Goal: Transaction & Acquisition: Register for event/course

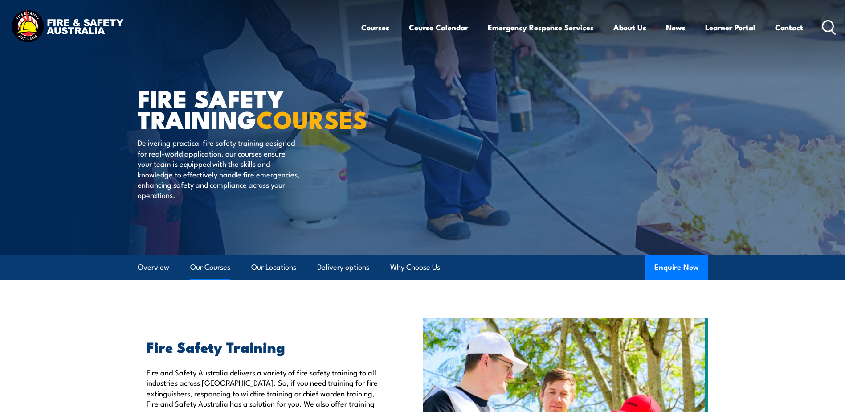
click at [213, 267] on link "Our Courses" at bounding box center [210, 267] width 40 height 24
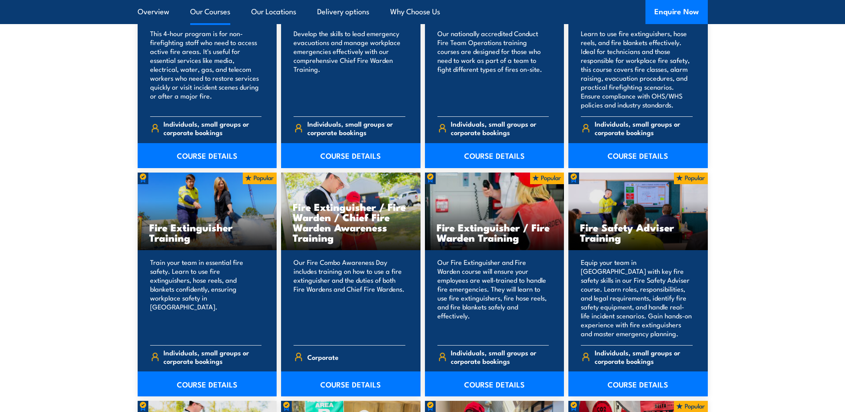
scroll to position [854, 0]
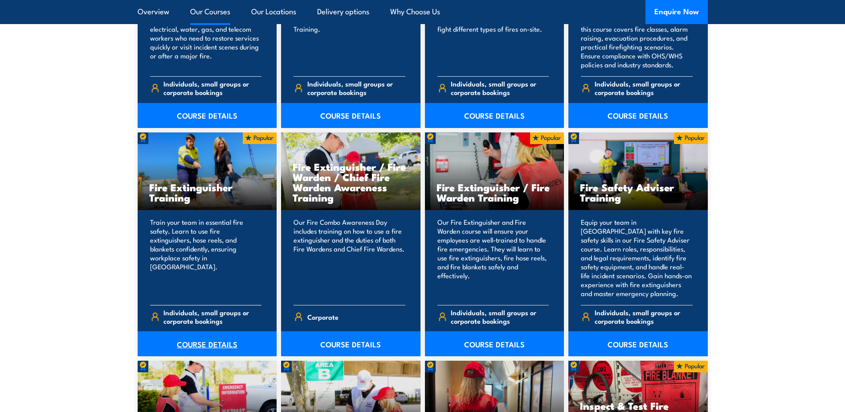
click at [199, 334] on link "COURSE DETAILS" at bounding box center [207, 343] width 139 height 25
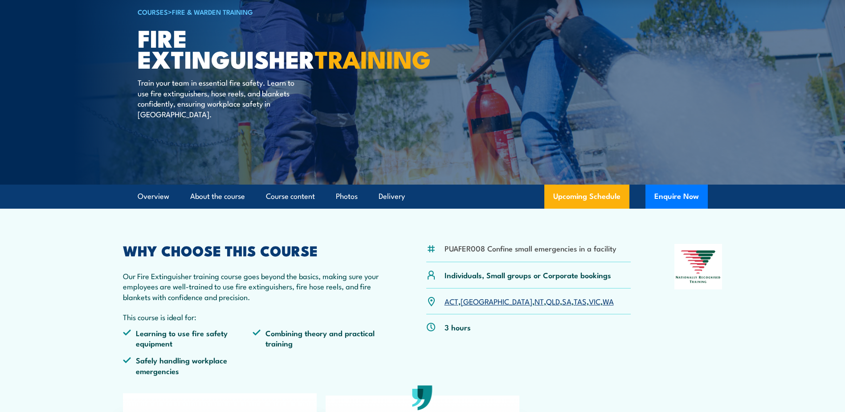
scroll to position [89, 0]
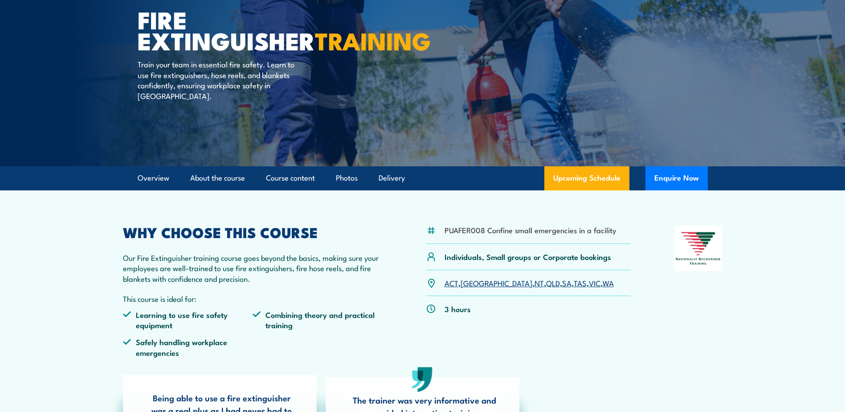
click at [562, 285] on link "SA" at bounding box center [566, 282] width 9 height 11
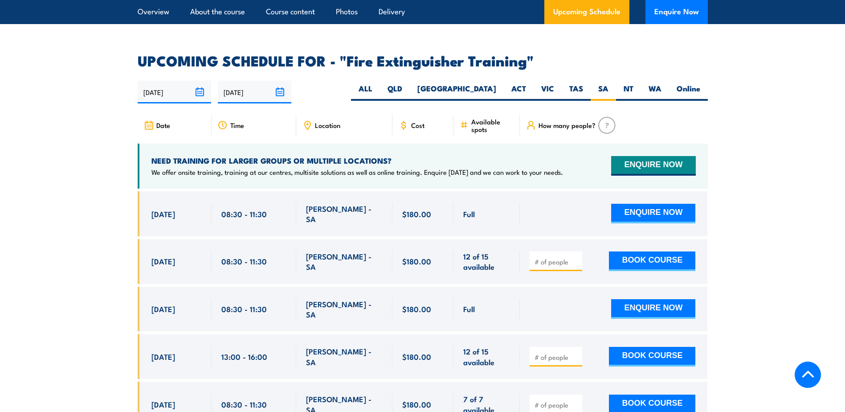
scroll to position [1495, 0]
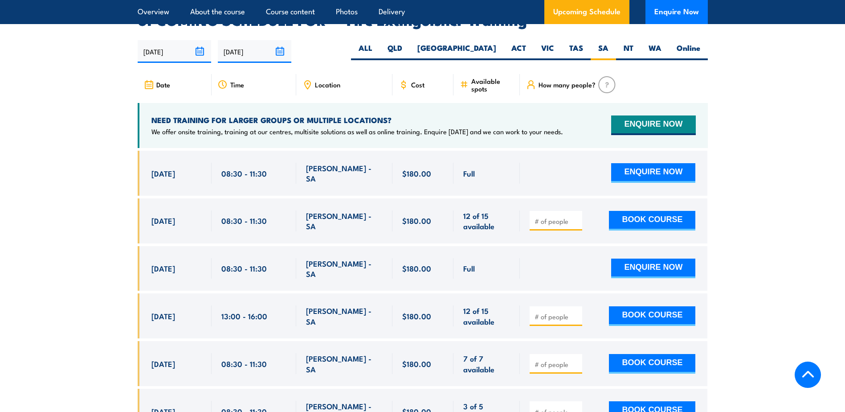
click at [40, 245] on section "UPCOMING SCHEDULE FOR - "Fire Extinguisher Training" 17/09/2025 16/03/2026" at bounding box center [422, 396] width 845 height 767
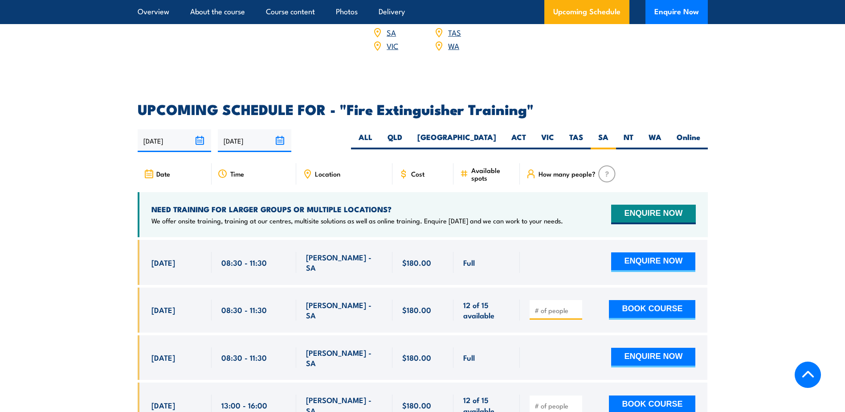
scroll to position [1451, 0]
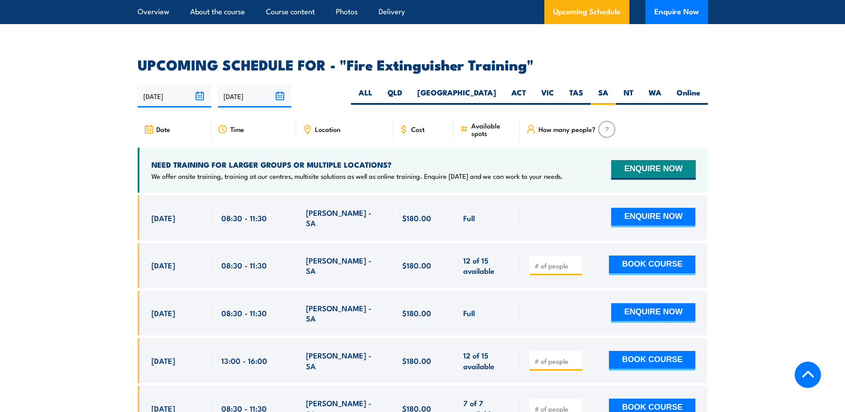
click at [554, 261] on input "number" at bounding box center [557, 265] width 45 height 9
type input "3"
click at [669, 255] on button "BOOK COURSE" at bounding box center [652, 265] width 86 height 20
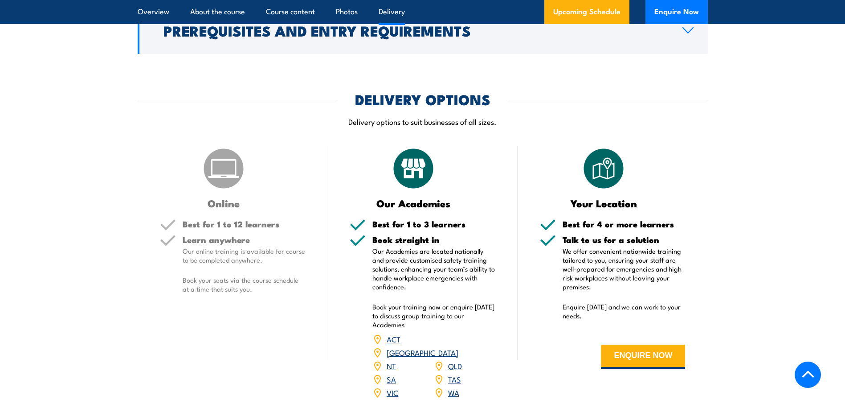
scroll to position [1094, 0]
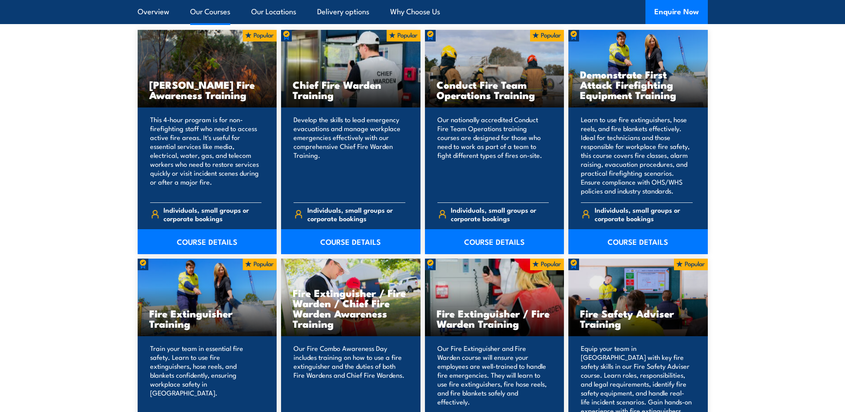
scroll to position [802, 0]
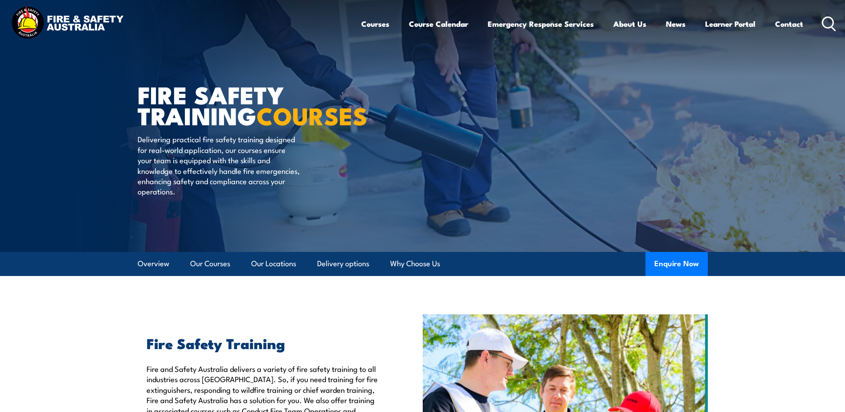
scroll to position [0, 0]
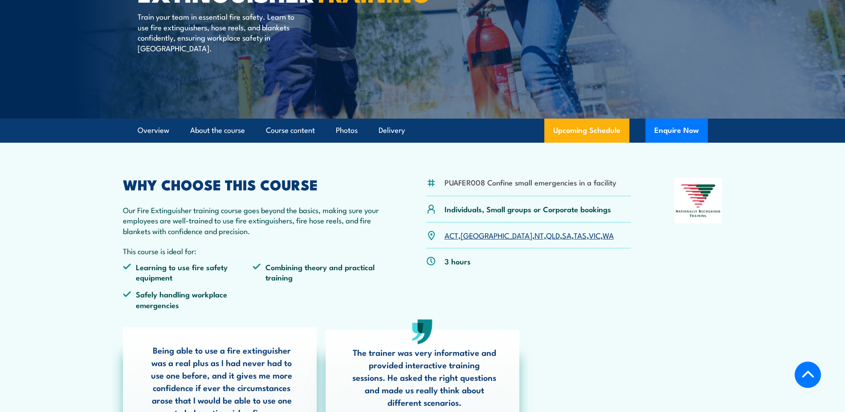
scroll to position [134, 0]
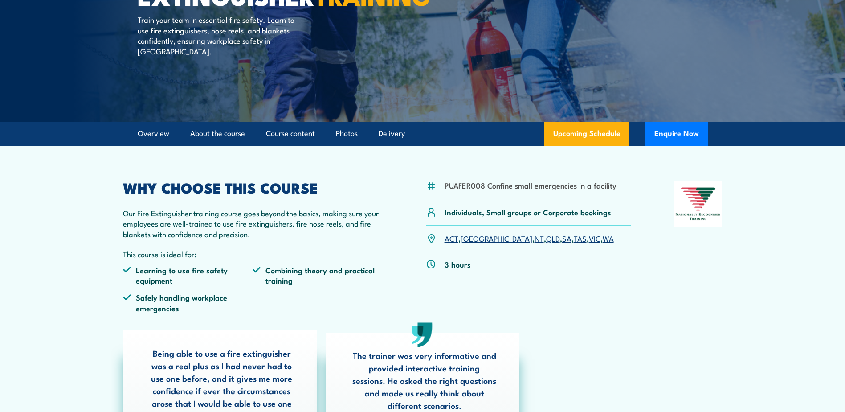
click at [562, 234] on link "SA" at bounding box center [566, 238] width 9 height 11
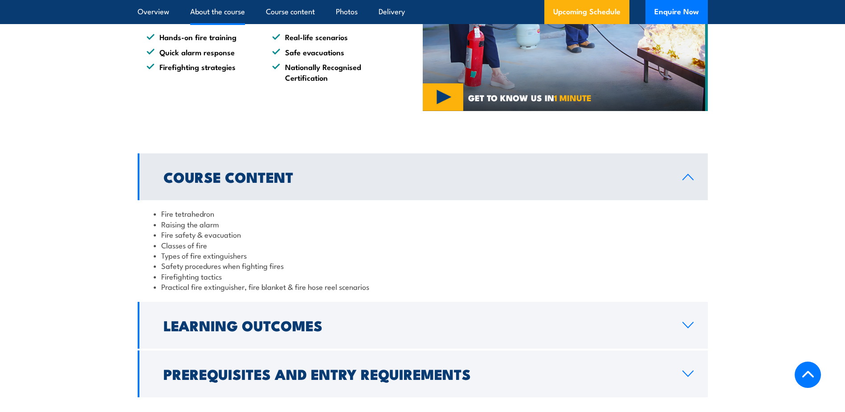
scroll to position [738, 0]
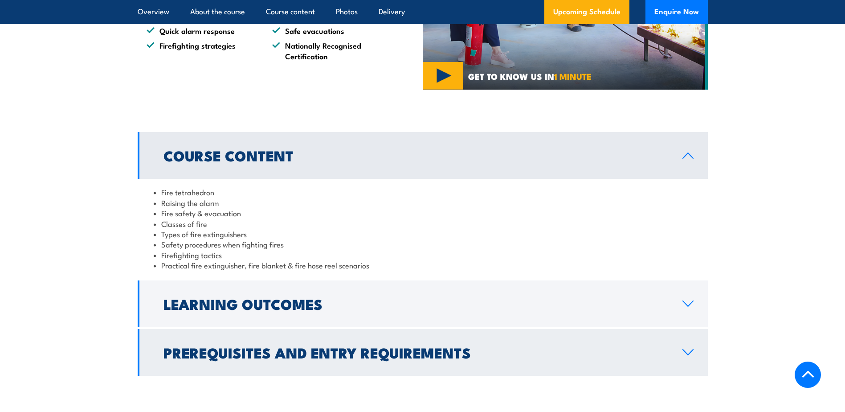
click at [549, 350] on h2 "Prerequisites and Entry Requirements" at bounding box center [416, 352] width 505 height 12
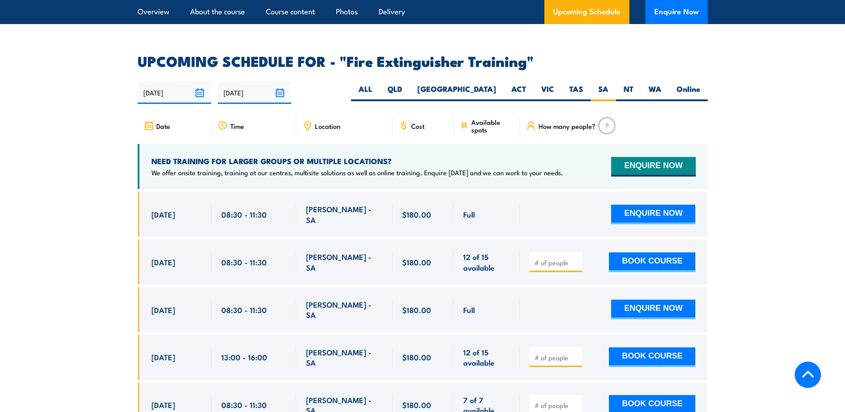
scroll to position [1406, 0]
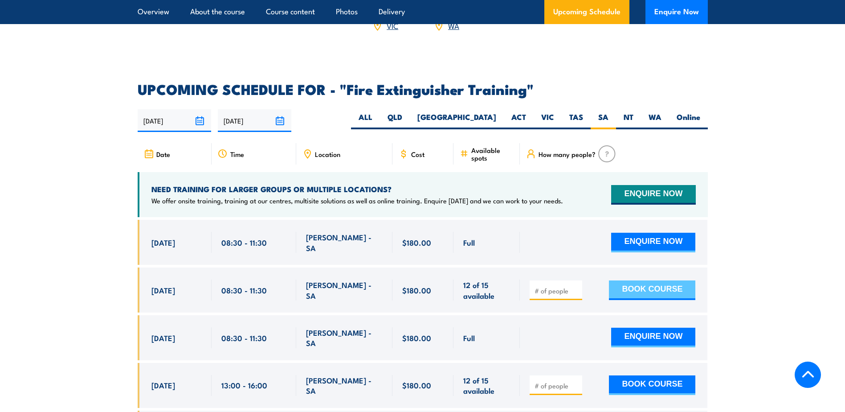
click at [685, 280] on button "BOOK COURSE" at bounding box center [652, 290] width 86 height 20
click at [556, 286] on input "number" at bounding box center [557, 290] width 45 height 9
type input "3"
click at [637, 281] on button "BOOK COURSE" at bounding box center [652, 290] width 86 height 20
